Goal: Transaction & Acquisition: Obtain resource

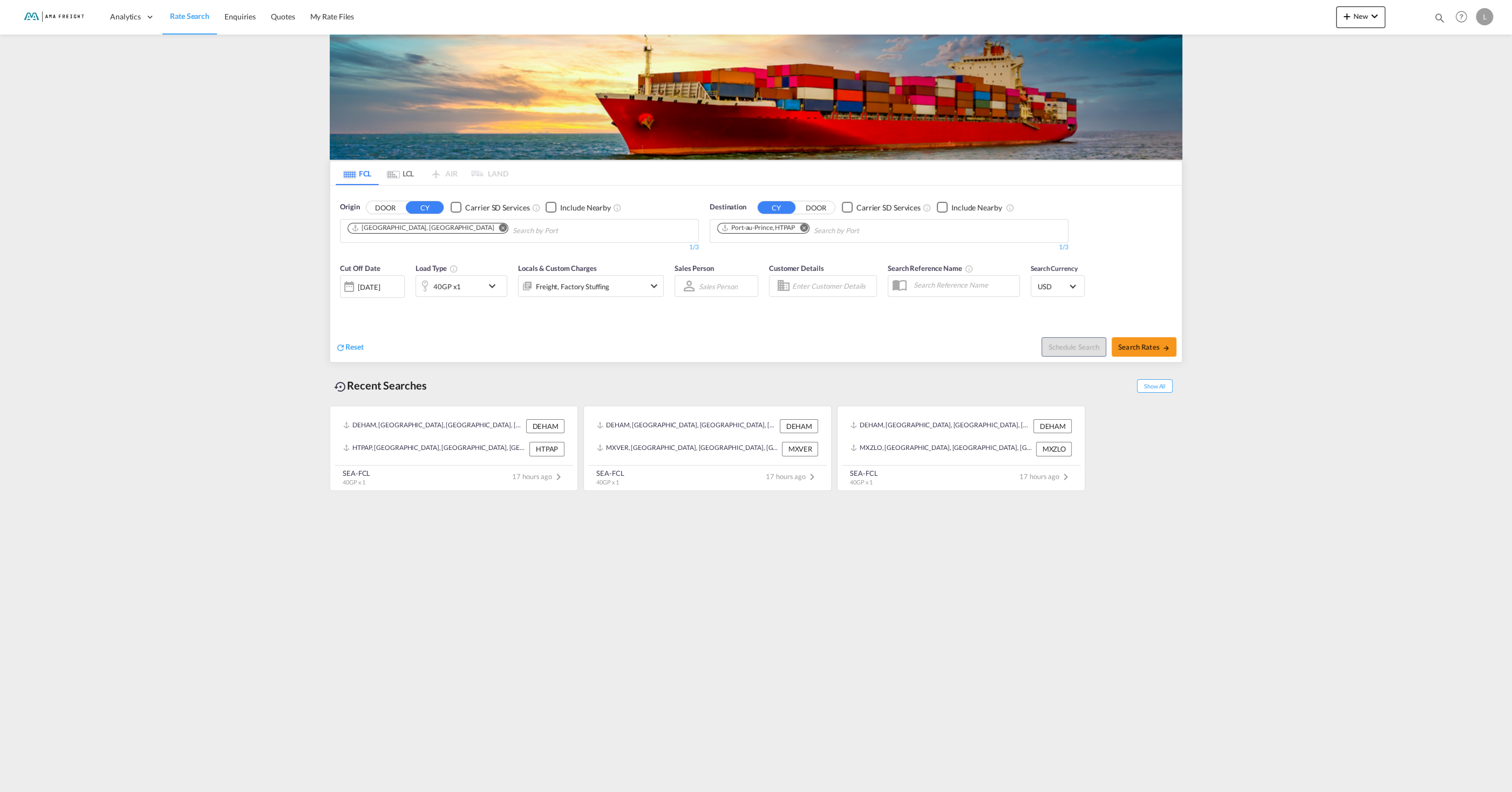
click at [499, 230] on md-icon "Remove" at bounding box center [503, 227] width 8 height 8
click at [384, 212] on button "DOOR" at bounding box center [385, 207] width 38 height 12
click at [387, 231] on input "Search by Door" at bounding box center [399, 231] width 102 height 17
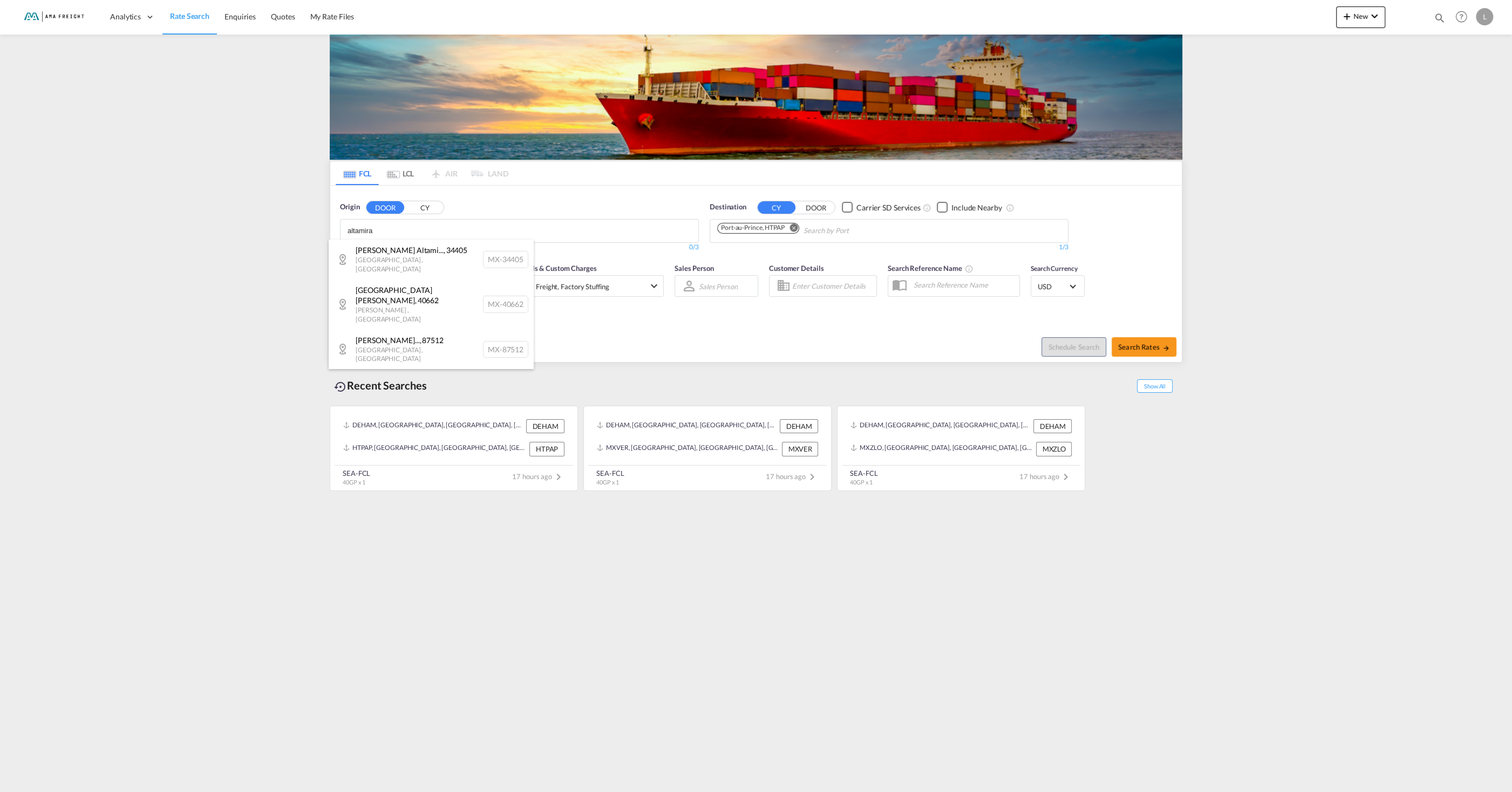
type input "altamira"
click at [432, 203] on button "CY" at bounding box center [425, 207] width 38 height 12
click at [407, 226] on input "altamira" at bounding box center [399, 231] width 102 height 17
click at [409, 315] on div "Altamira Mexico MXATM" at bounding box center [431, 320] width 205 height 33
click at [807, 225] on md-icon "Remove" at bounding box center [804, 227] width 8 height 8
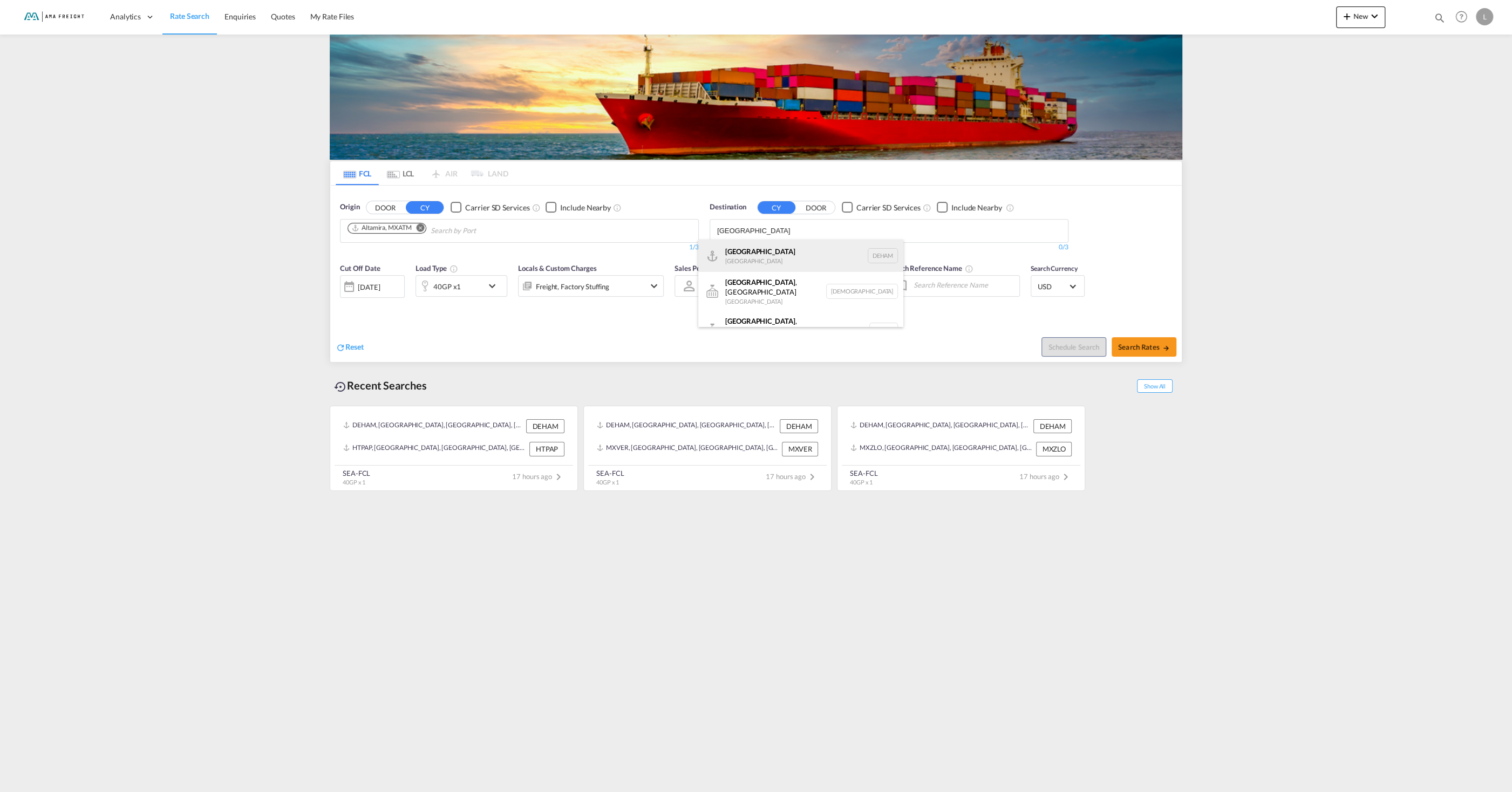
type input "hamburg"
click at [760, 254] on div "Hamburg Germany DEHAM" at bounding box center [800, 256] width 205 height 33
click at [1128, 343] on button "Search Rates" at bounding box center [1144, 347] width 65 height 19
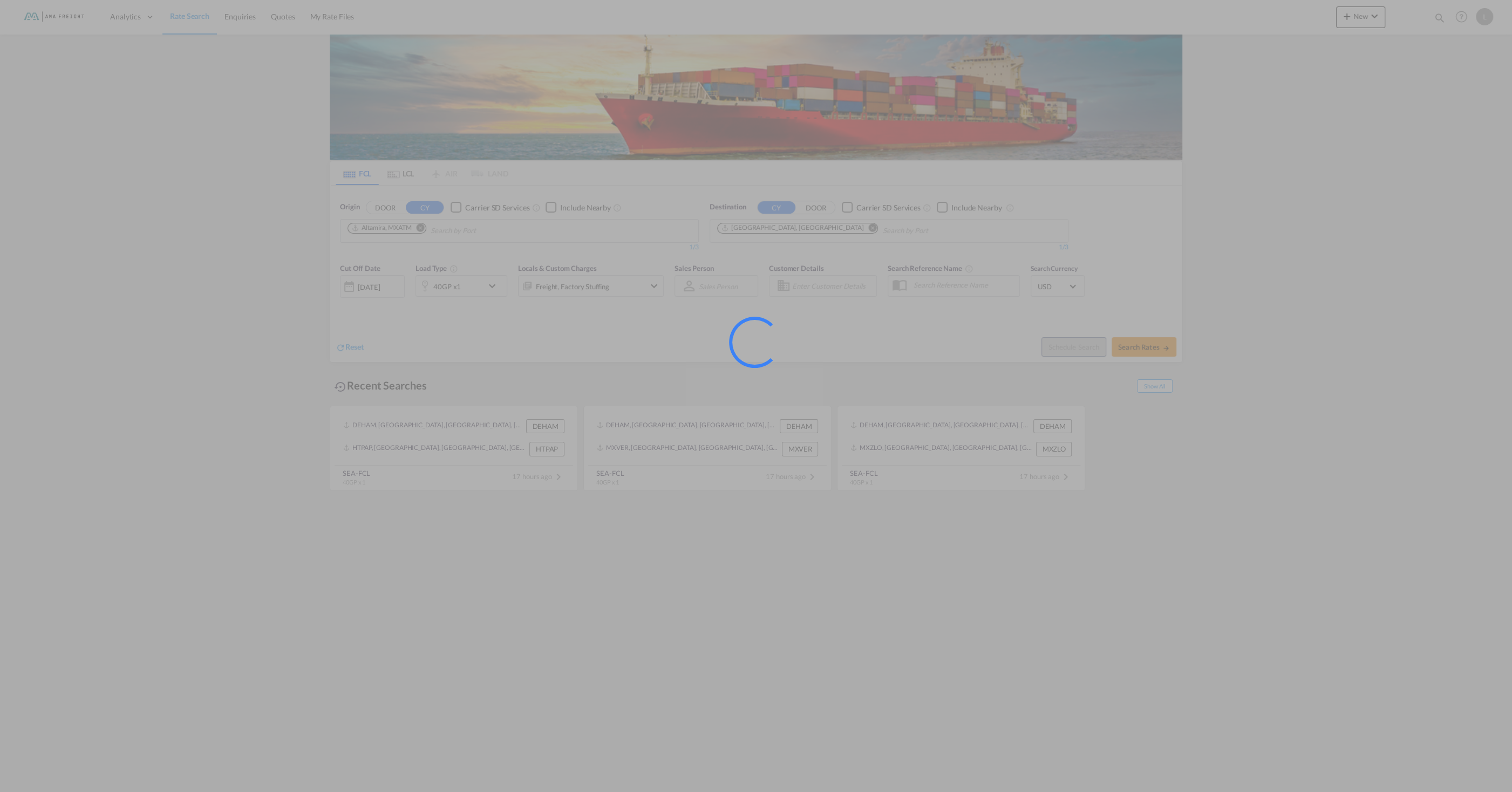
type input "MXATM to DEHAM / 3 Sep 2025"
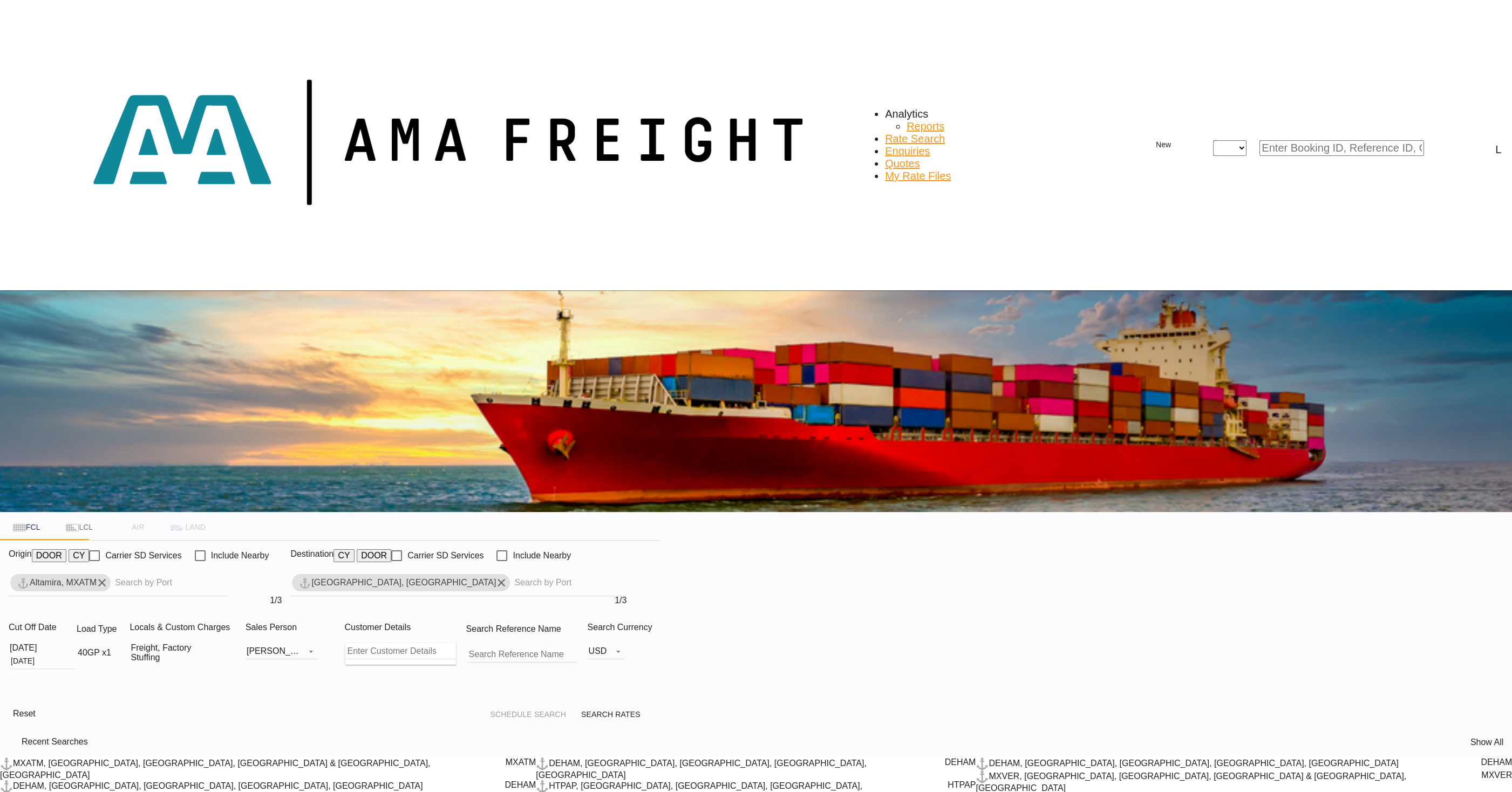
click at [109, 577] on md-icon "Remove" at bounding box center [102, 583] width 13 height 13
click at [66, 549] on button "DOOR" at bounding box center [49, 555] width 35 height 13
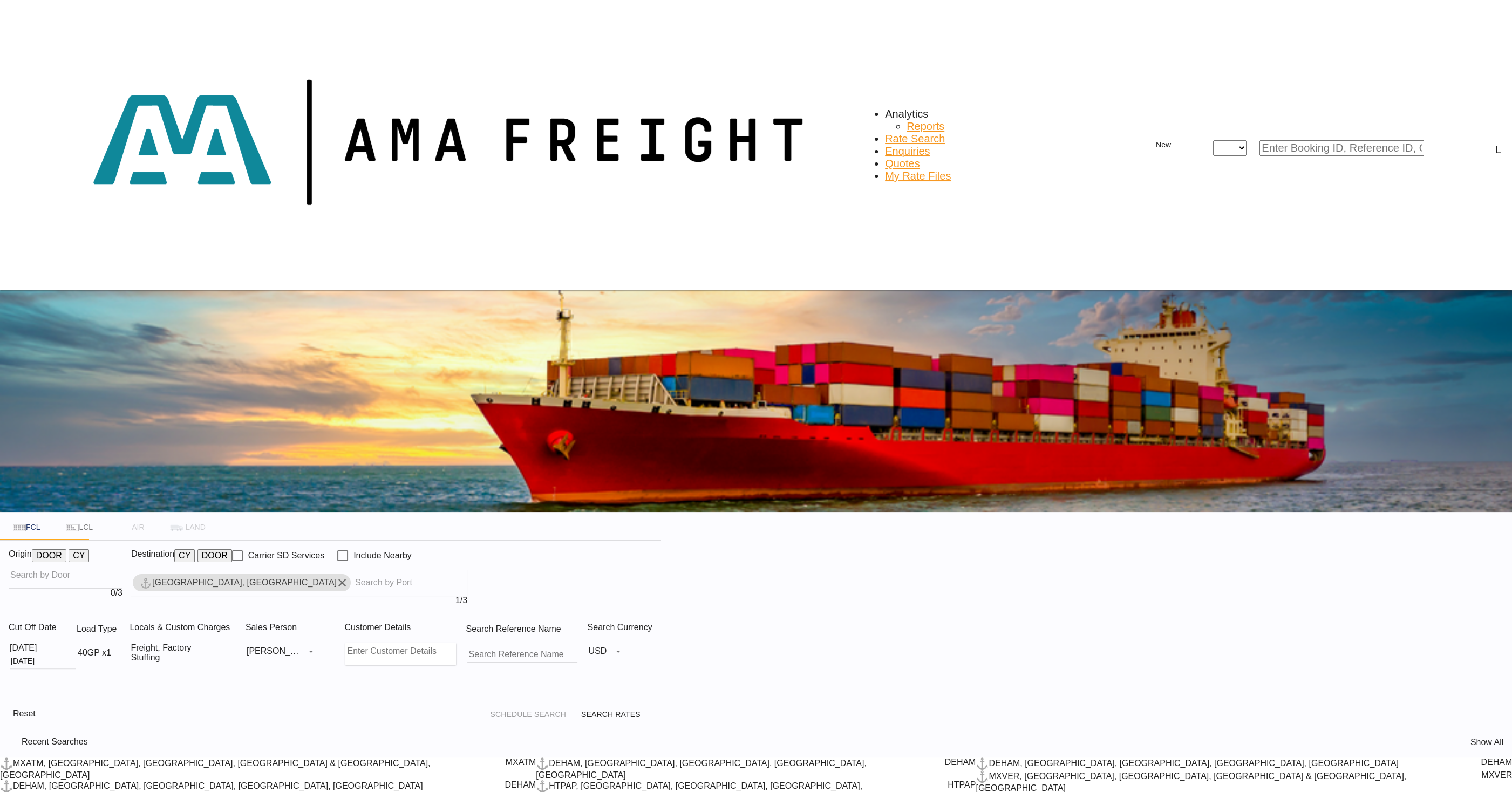
click at [118, 566] on input "Search by Door" at bounding box center [64, 575] width 108 height 17
paste input "TLAQUEPAQUE"
type input "TLAQUEPAQUE"
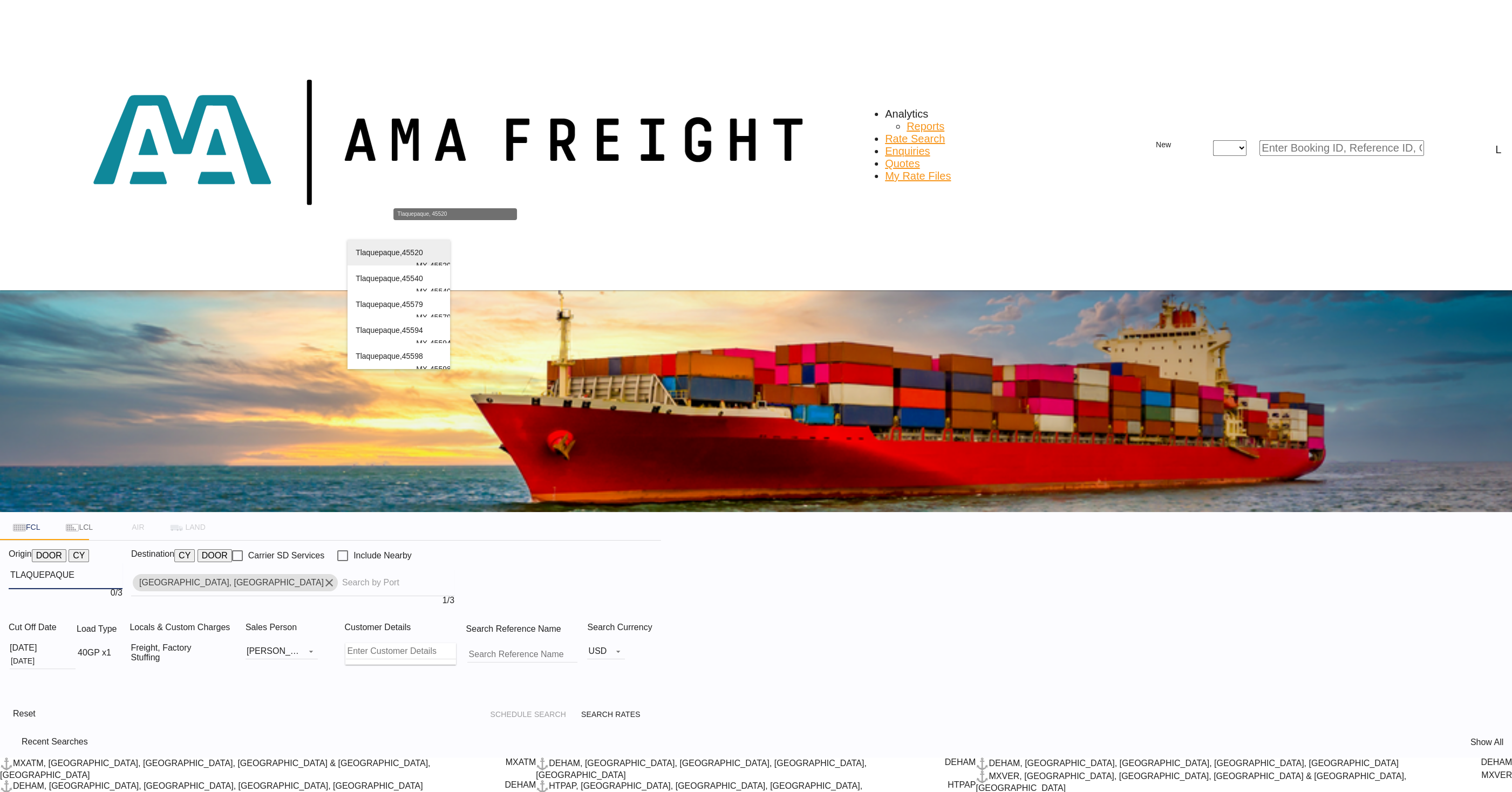
click at [381, 265] on div "Tlaquepaque , 45520 [GEOGRAPHIC_DATA] , [GEOGRAPHIC_DATA] MX-45520" at bounding box center [398, 265] width 86 height 52
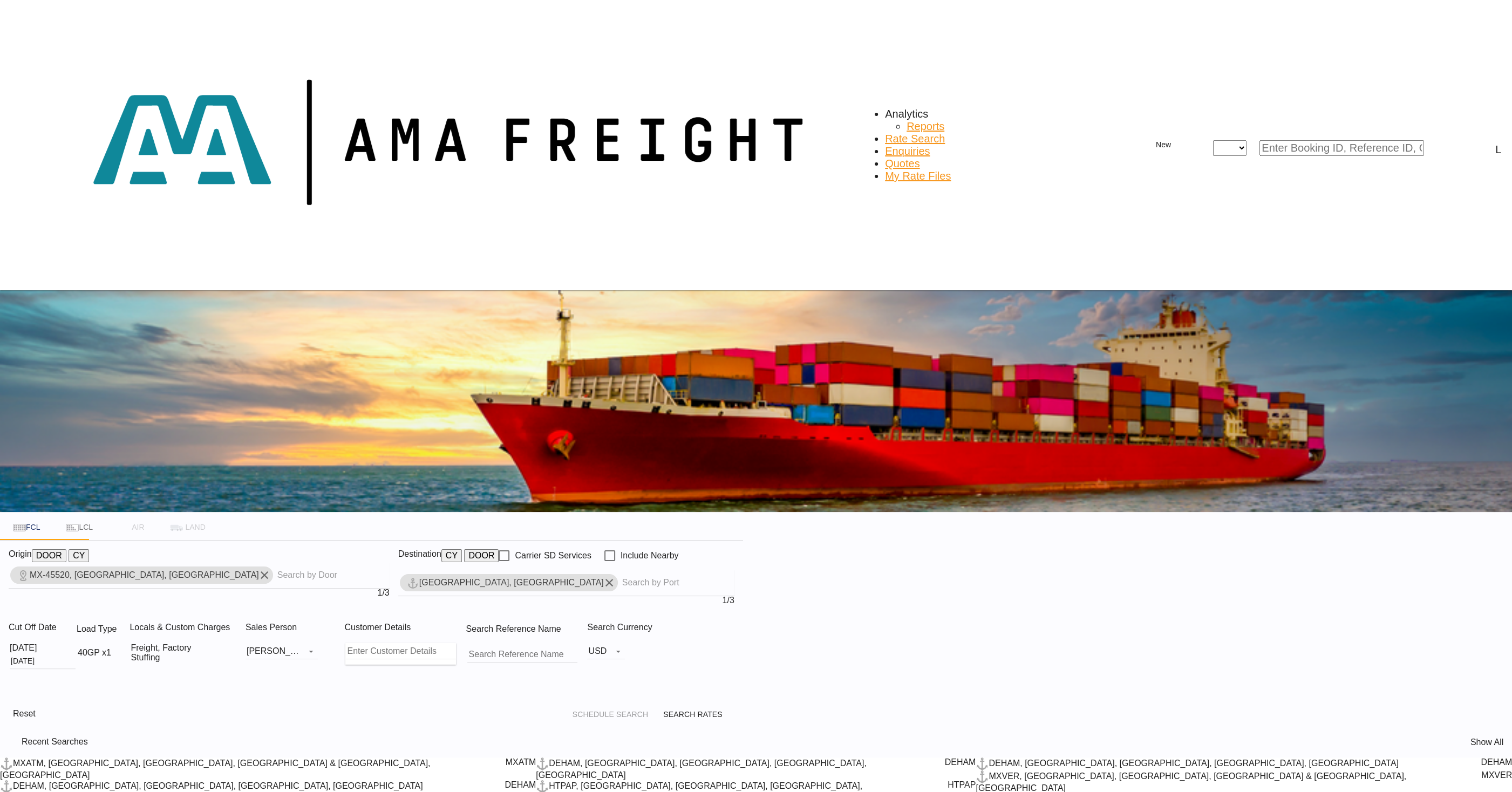
click at [616, 577] on md-icon "Remove" at bounding box center [609, 583] width 13 height 13
type input "[GEOGRAPHIC_DATA]"
click at [749, 293] on div "[GEOGRAPHIC_DATA] [GEOGRAPHIC_DATA] NLRTM" at bounding box center [768, 291] width 86 height 52
click at [695, 709] on md-icon "icon-arrow-right" at bounding box center [689, 715] width 13 height 13
type input "45520 to NLRTM / [DATE]"
